Goal: Check status

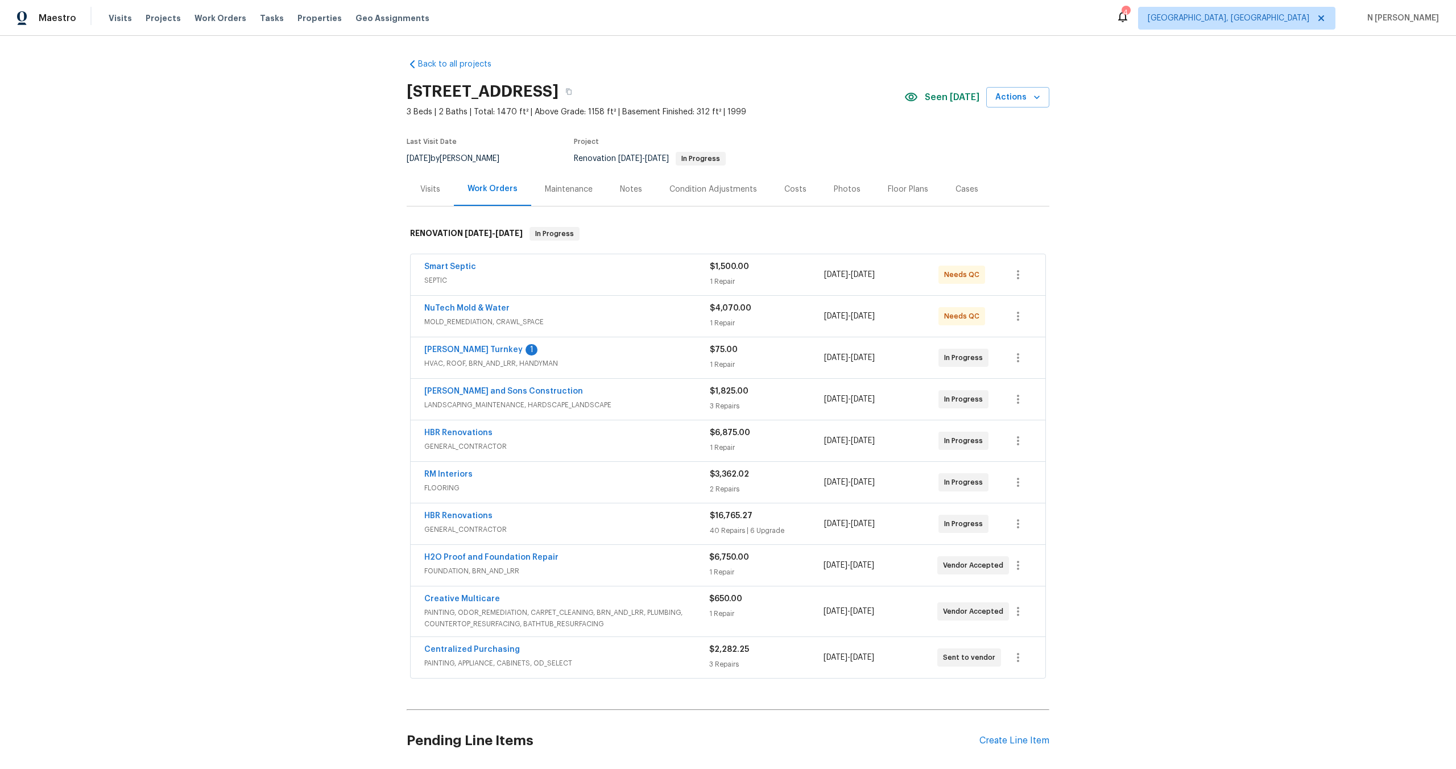
click at [499, 275] on span "SEPTIC" at bounding box center [567, 280] width 286 height 11
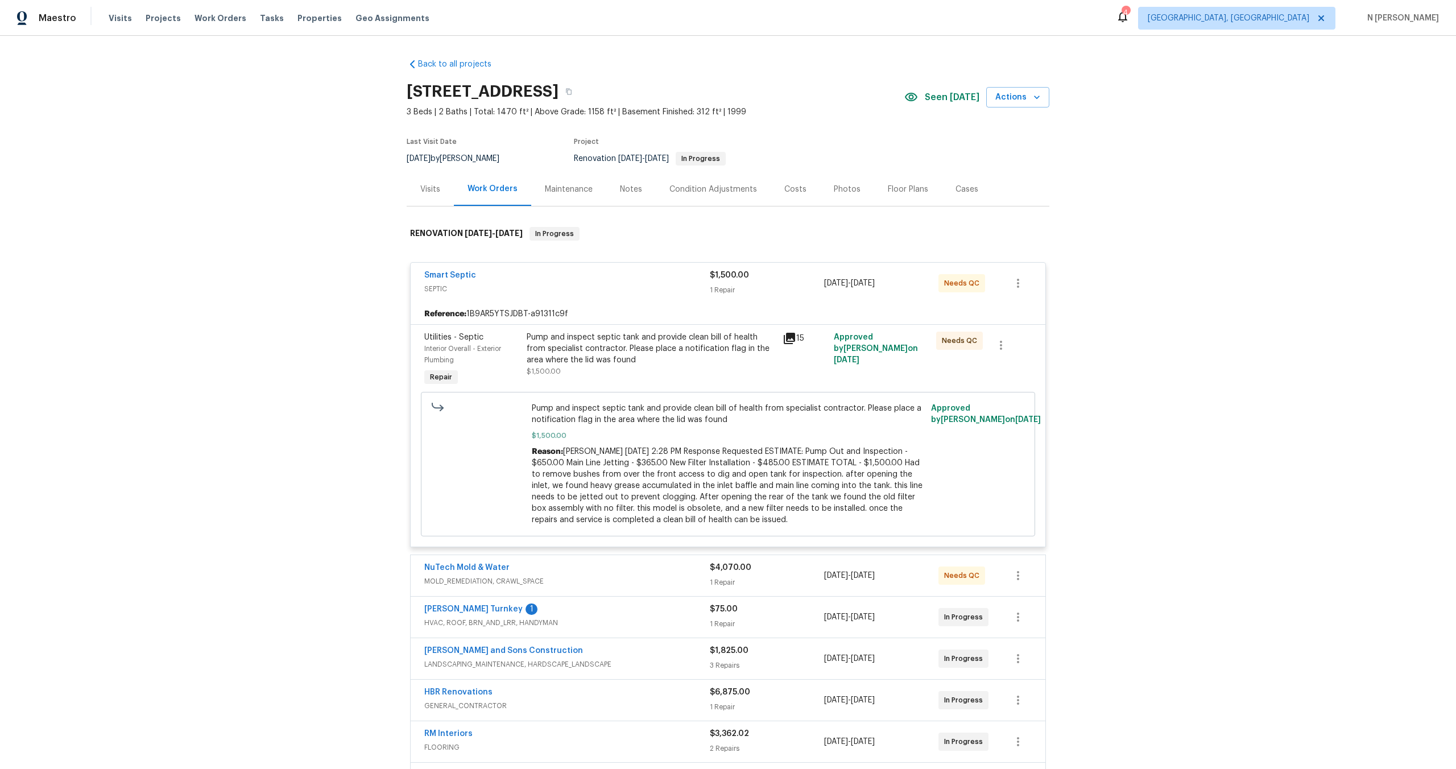
click at [787, 339] on icon at bounding box center [789, 338] width 11 height 11
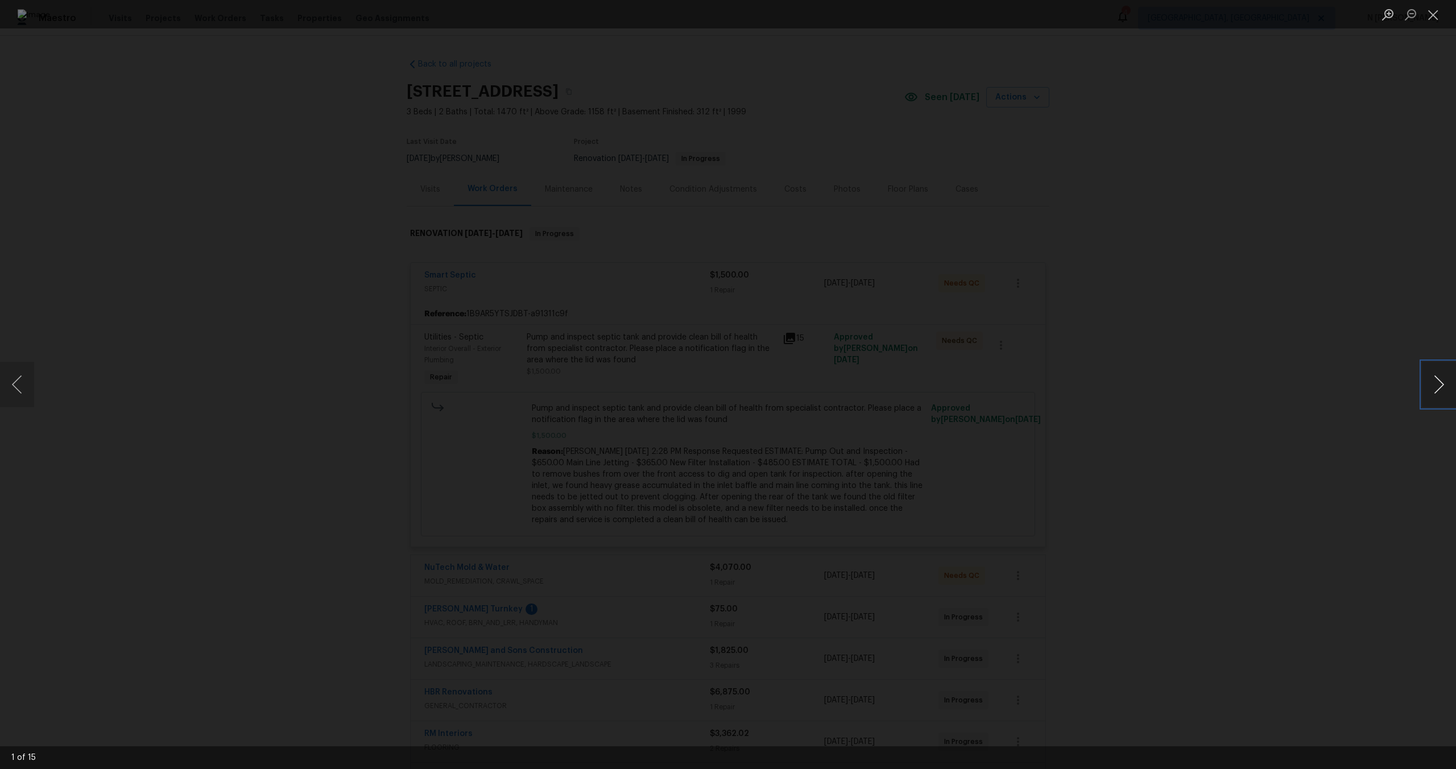
click at [1449, 375] on button "Next image" at bounding box center [1439, 385] width 34 height 46
click at [1449, 376] on button "Next image" at bounding box center [1439, 385] width 34 height 46
click at [1445, 382] on button "Next image" at bounding box center [1439, 385] width 34 height 46
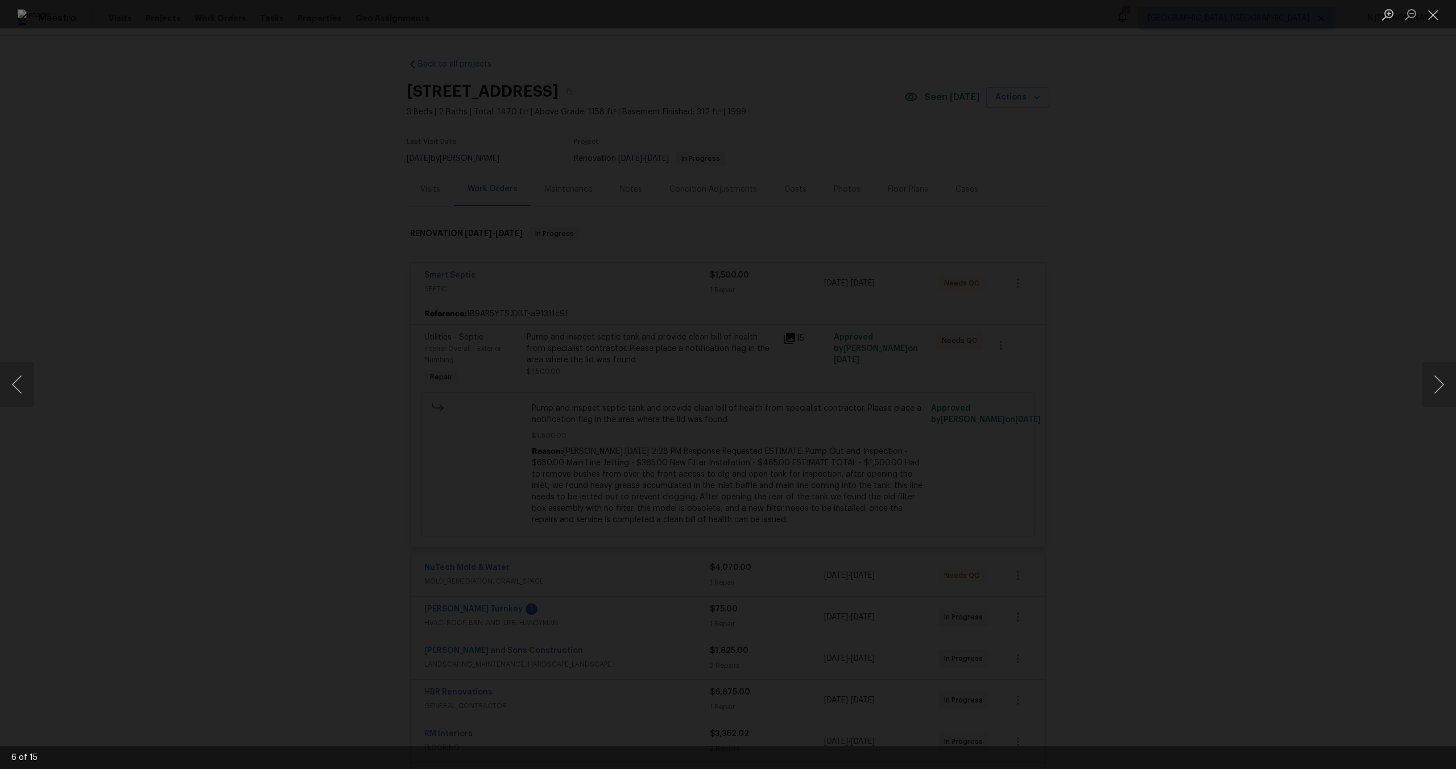
click at [1327, 397] on div "Lightbox" at bounding box center [728, 384] width 1456 height 769
click at [1431, 21] on button "Close lightbox" at bounding box center [1433, 15] width 23 height 20
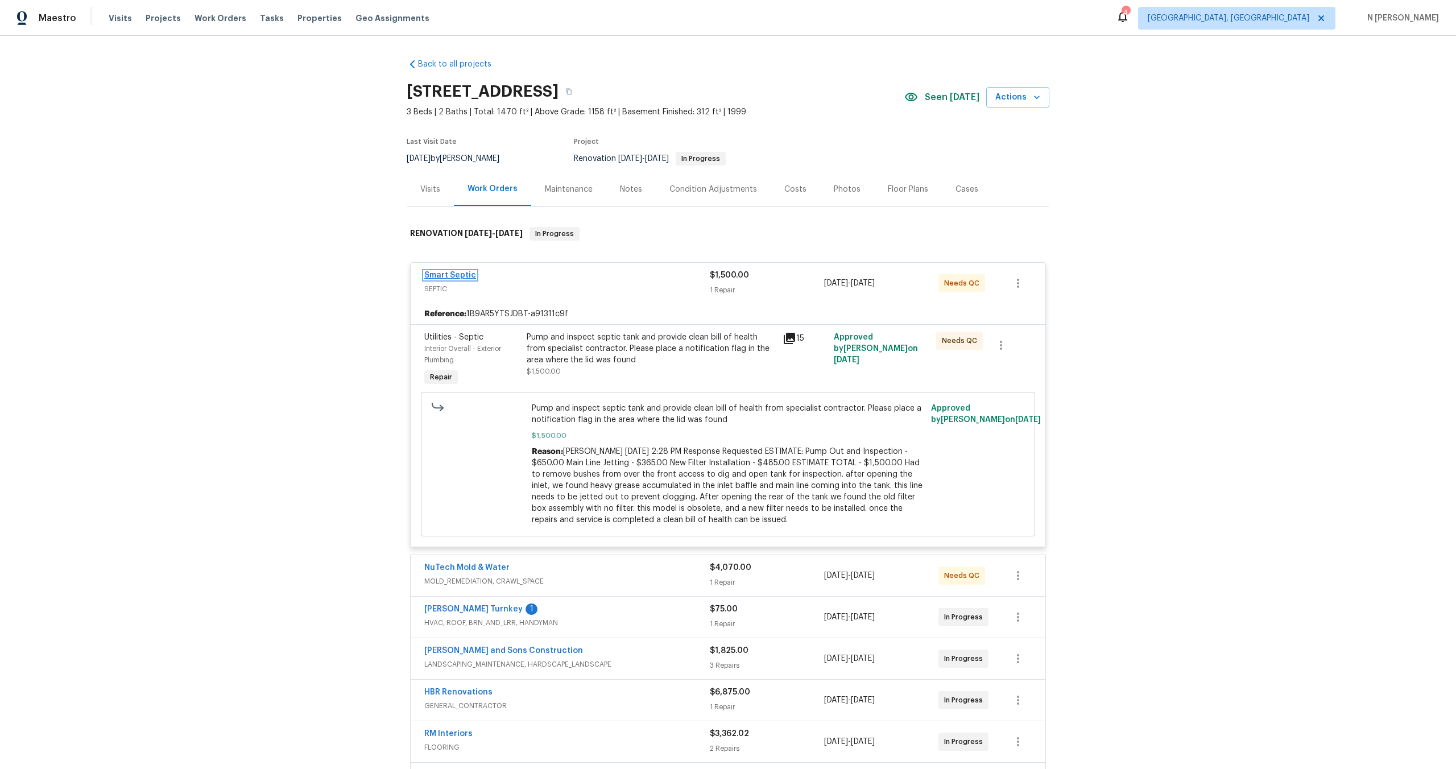
click at [440, 275] on link "Smart Septic" at bounding box center [450, 275] width 52 height 8
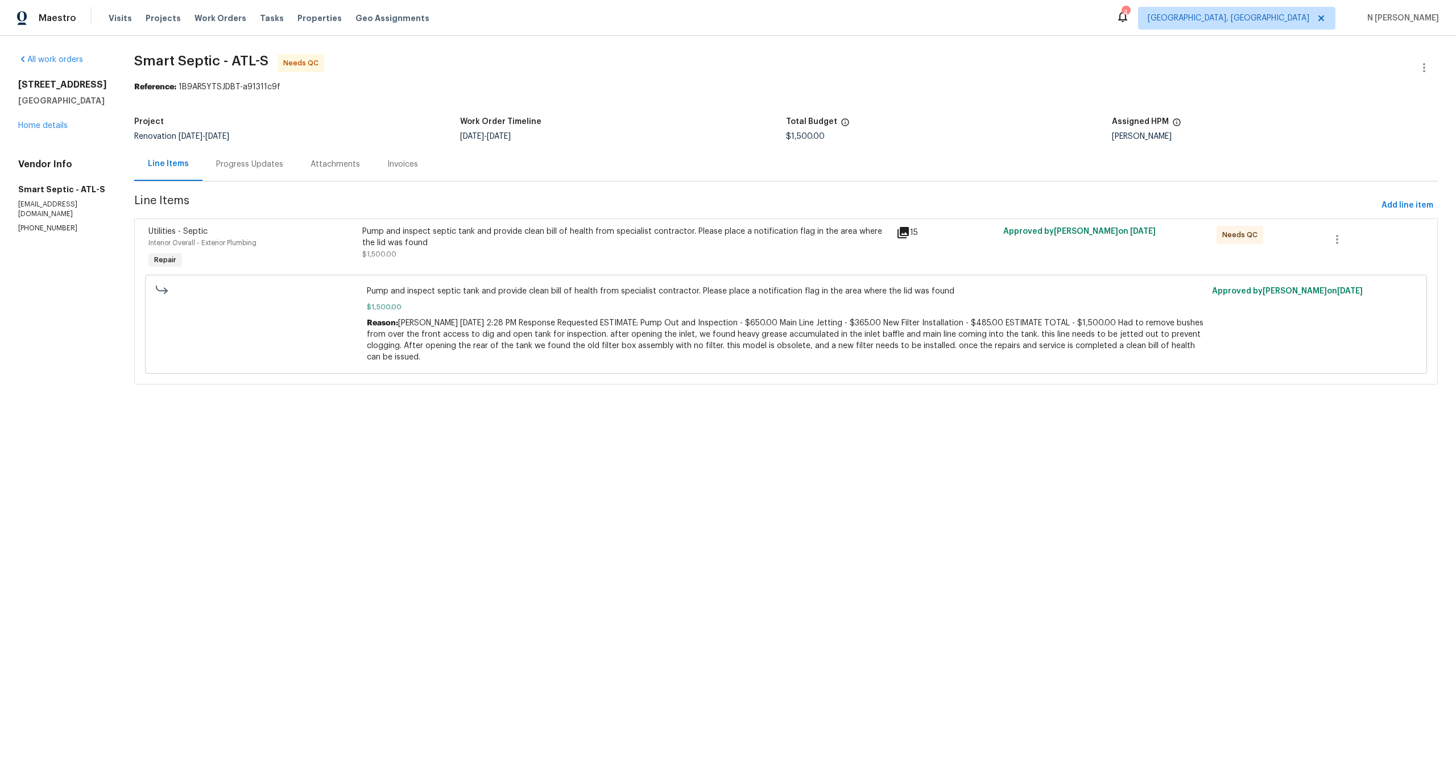
click at [235, 159] on div "Progress Updates" at bounding box center [249, 164] width 67 height 11
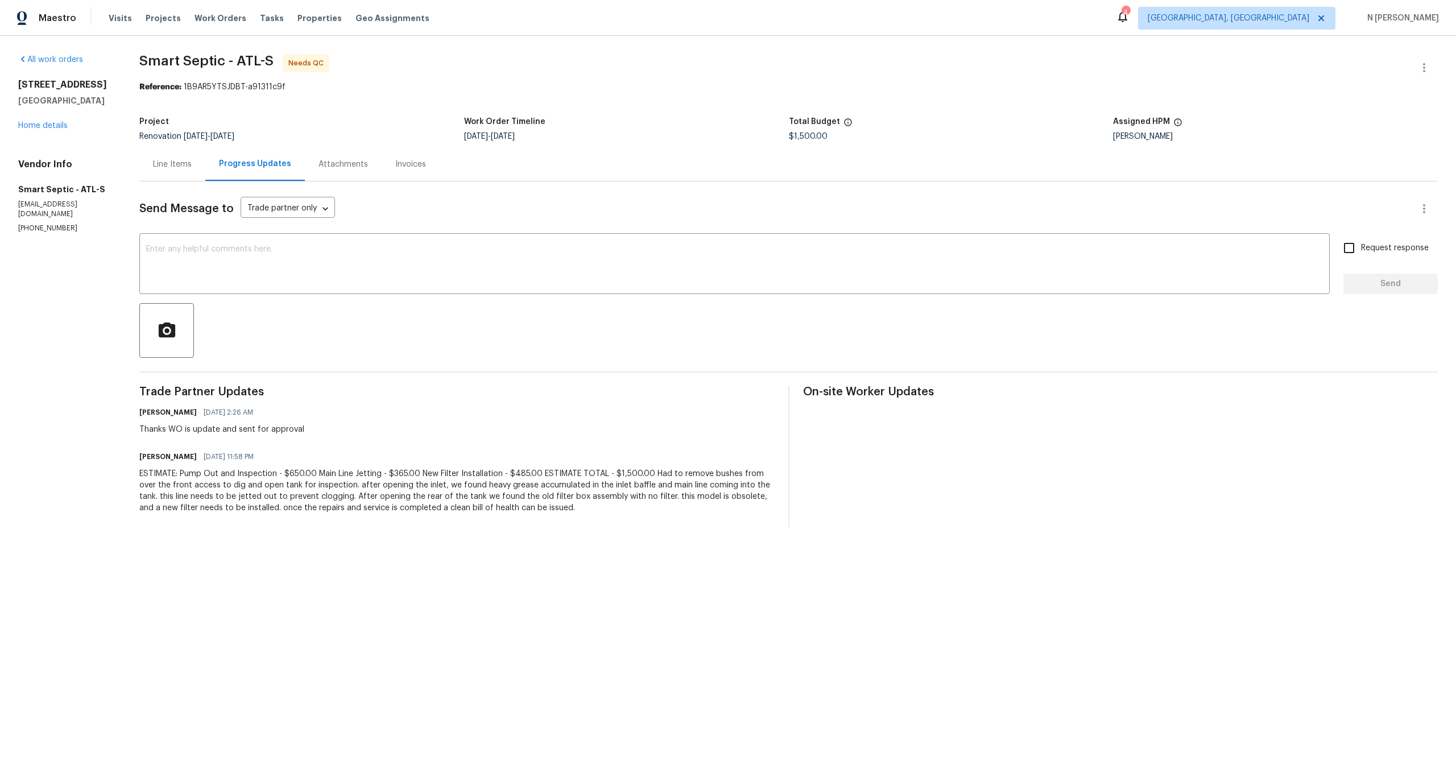
click at [354, 163] on div "Attachments" at bounding box center [343, 164] width 49 height 11
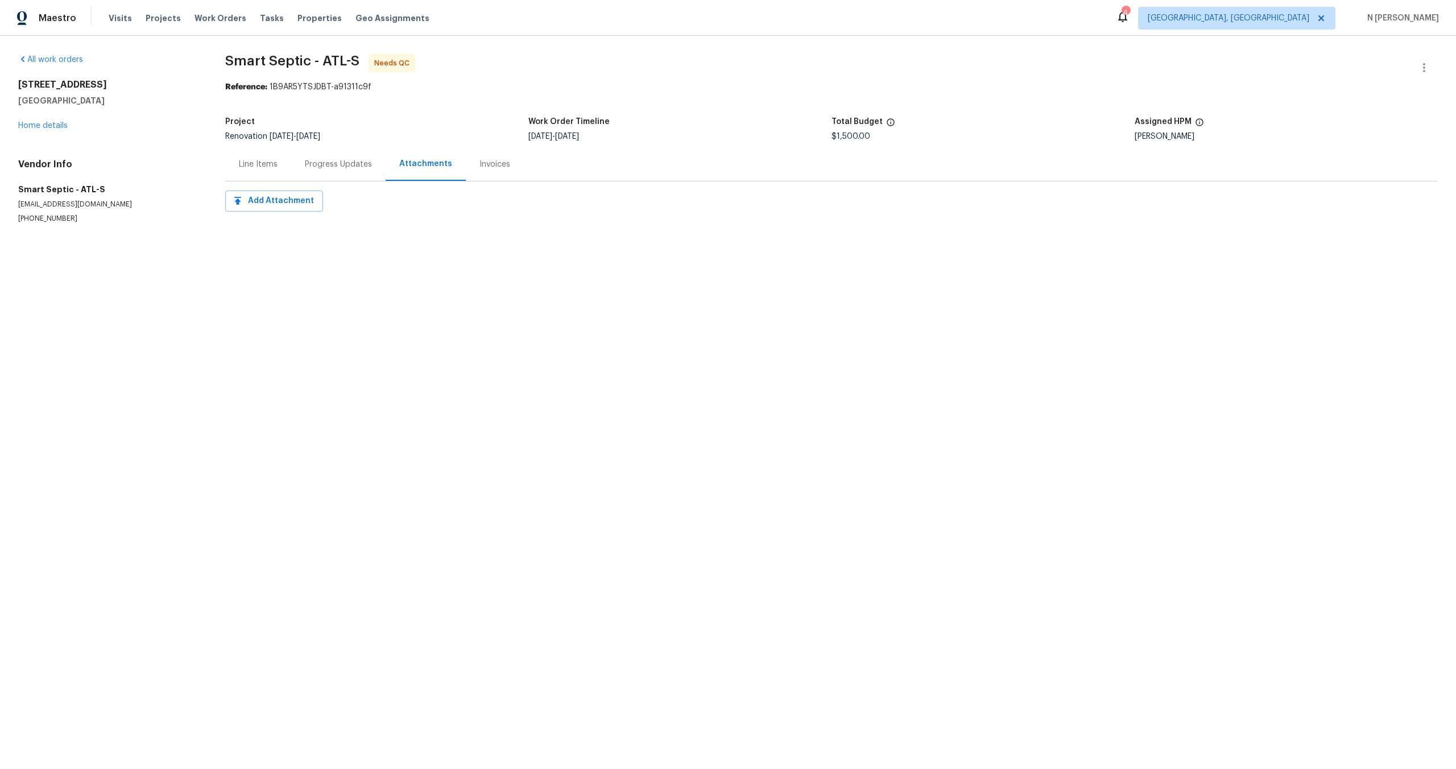
click at [339, 168] on div "Progress Updates" at bounding box center [338, 164] width 67 height 11
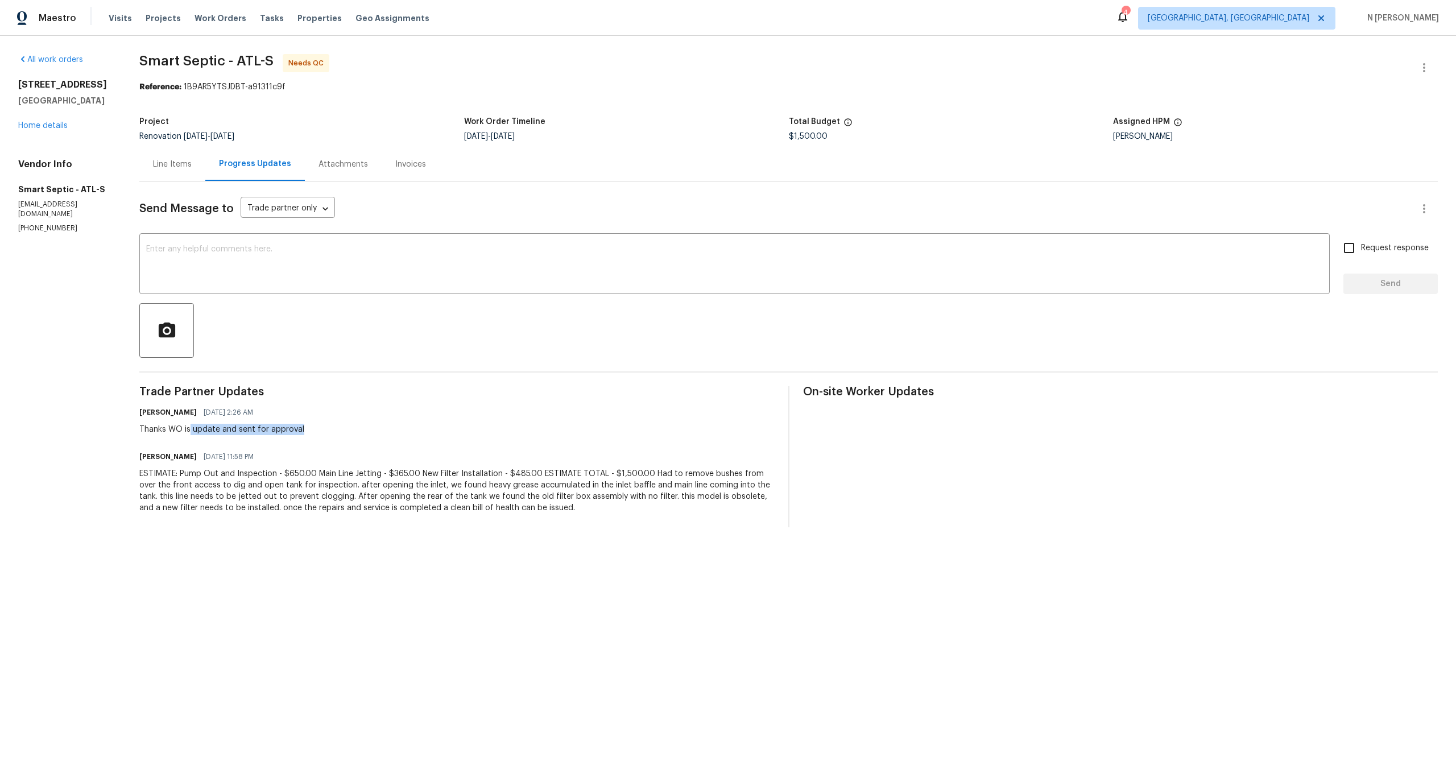
drag, startPoint x: 191, startPoint y: 428, endPoint x: 304, endPoint y: 428, distance: 112.6
click at [304, 428] on div "[PERSON_NAME] [DATE] 2:26 AM Thanks WO is update and sent for approval" at bounding box center [456, 420] width 635 height 31
click at [171, 162] on div "Line Items" at bounding box center [172, 164] width 39 height 11
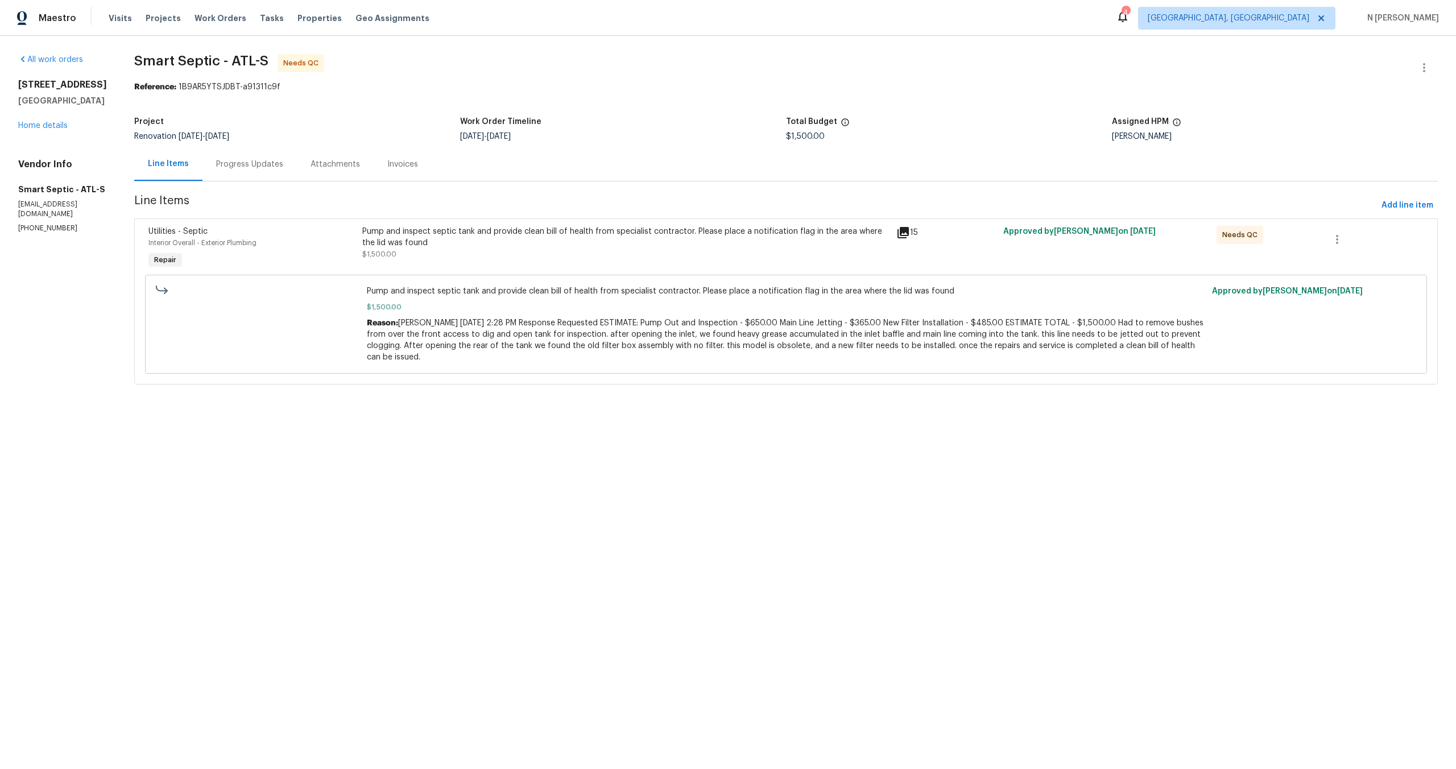
click at [912, 97] on section "Smart Septic - ATL-S Needs QC Reference: 1B9AR5YTSJDBT-a91311c9f Project Renova…" at bounding box center [786, 226] width 1304 height 344
click at [401, 127] on div "Project" at bounding box center [297, 125] width 326 height 15
